Goal: Task Accomplishment & Management: Use online tool/utility

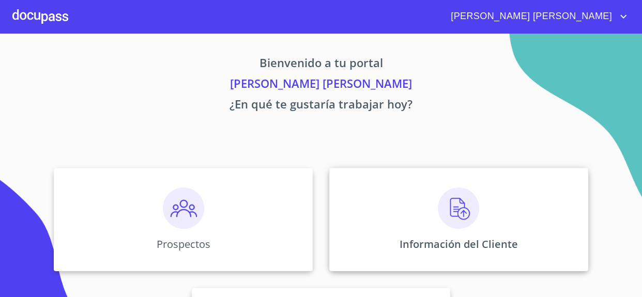
click at [403, 217] on div "Información del Cliente" at bounding box center [458, 219] width 259 height 103
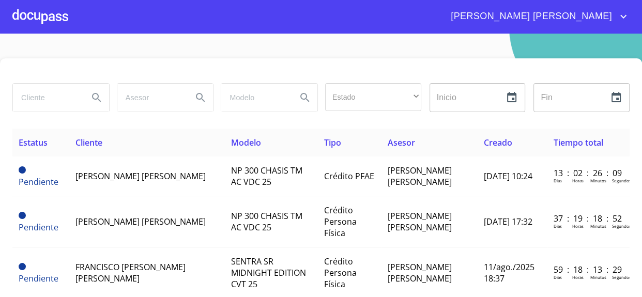
click at [48, 97] on input "search" at bounding box center [46, 98] width 67 height 28
type input "[PERSON_NAME]"
click at [98, 94] on icon "Search" at bounding box center [97, 98] width 12 height 12
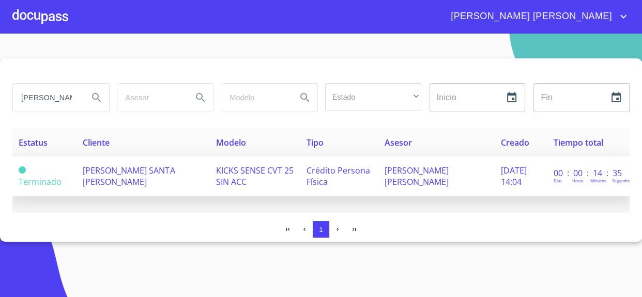
click at [124, 172] on span "[PERSON_NAME] SANTA [PERSON_NAME]" at bounding box center [129, 176] width 92 height 23
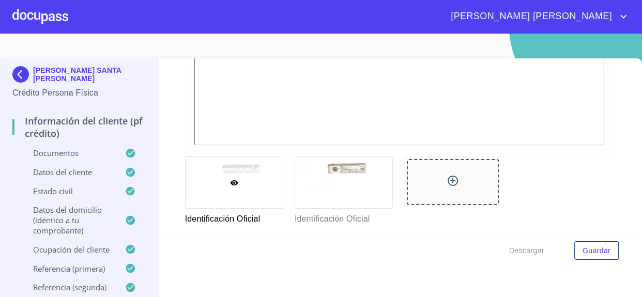
drag, startPoint x: 357, startPoint y: 192, endPoint x: 371, endPoint y: 192, distance: 14.0
click at [0, 0] on div at bounding box center [0, 0] width 0 height 0
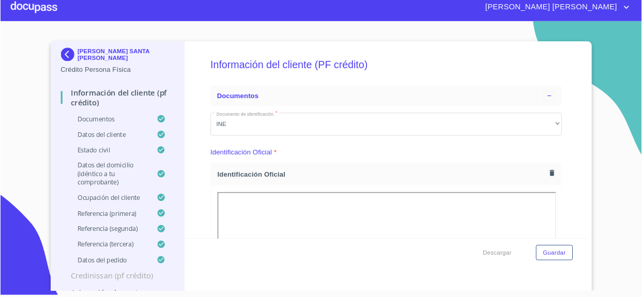
scroll to position [8, 0]
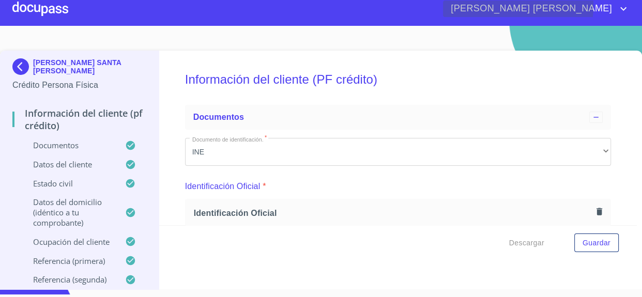
click at [626, 6] on icon "account of current user" at bounding box center [623, 9] width 12 height 12
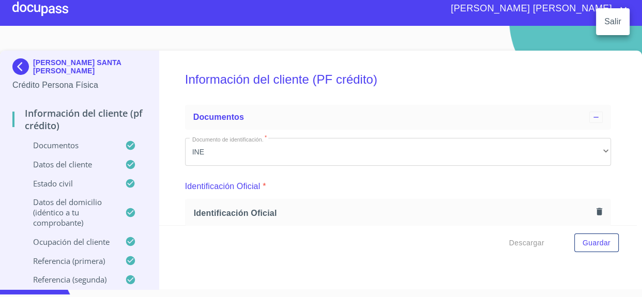
click at [614, 17] on li "Salir" at bounding box center [613, 21] width 34 height 19
